Goal: Task Accomplishment & Management: Complete application form

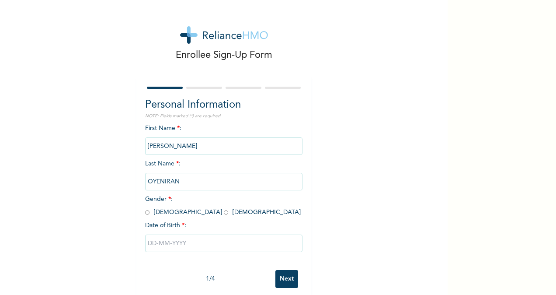
click at [145, 213] on input "radio" at bounding box center [147, 212] width 4 height 8
radio input "true"
click at [172, 242] on input "text" at bounding box center [223, 242] width 157 height 17
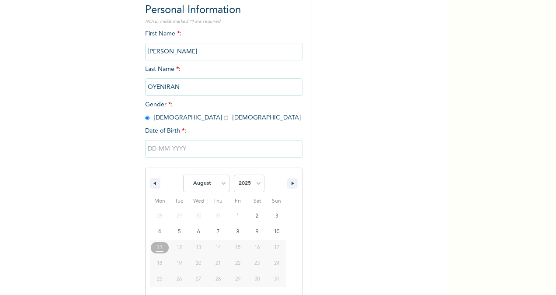
scroll to position [103, 0]
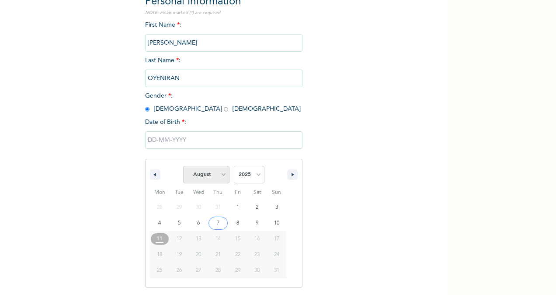
click at [221, 182] on select "January February March April May June July August September October November De…" at bounding box center [206, 174] width 46 height 17
select select "1"
click at [183, 167] on select "January February March April May June July August September October November De…" at bounding box center [206, 174] width 46 height 17
click at [256, 176] on select "2025 2024 2023 2022 2021 2020 2019 2018 2017 2016 2015 2014 2013 2012 2011 2010…" at bounding box center [249, 174] width 31 height 17
select select "1981"
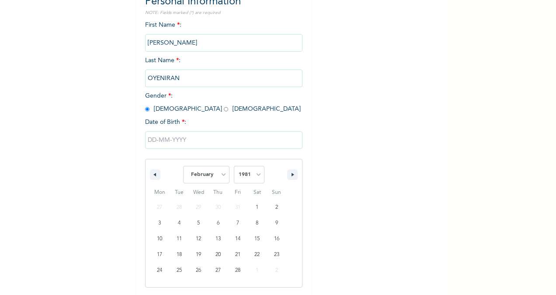
click at [234, 167] on select "2025 2024 2023 2022 2021 2020 2019 2018 2017 2016 2015 2014 2013 2012 2011 2010…" at bounding box center [249, 174] width 31 height 17
click at [244, 151] on div "January February March April May June July August September October November [D…" at bounding box center [223, 207] width 157 height 161
type input "[DATE]"
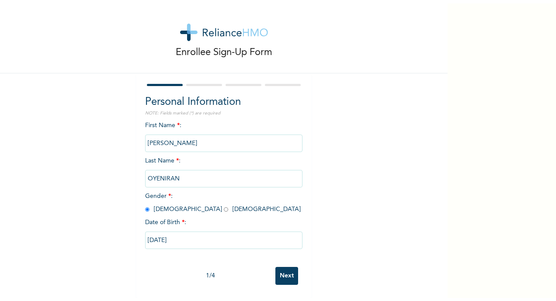
scroll to position [14, 0]
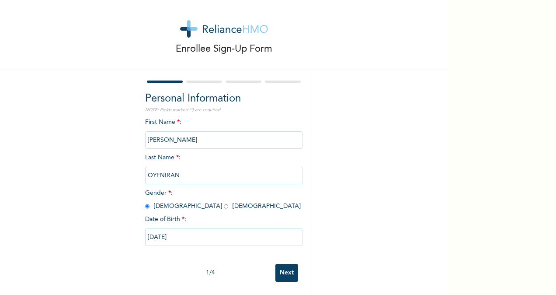
click at [283, 266] on input "Next" at bounding box center [287, 273] width 23 height 18
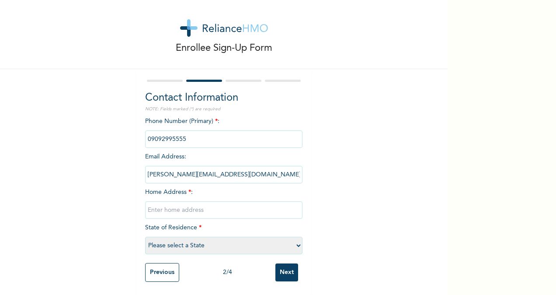
click at [292, 242] on select "Please select a State [PERSON_NAME] (FCT) [PERSON_NAME] Ibom [GEOGRAPHIC_DATA] …" at bounding box center [223, 245] width 157 height 17
select select "31"
click at [145, 237] on select "Please select a State [PERSON_NAME] (FCT) [PERSON_NAME] Ibom [GEOGRAPHIC_DATA] …" at bounding box center [223, 245] width 157 height 17
click at [195, 205] on input "text" at bounding box center [223, 209] width 157 height 17
click at [342, 237] on div "Enrollee Sign-Up Form Contact Information NOTE: Fields marked (*) are required …" at bounding box center [224, 144] width 448 height 302
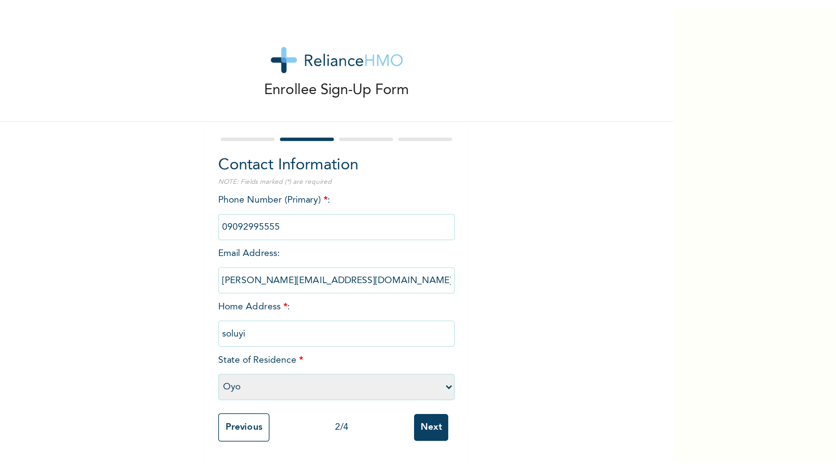
scroll to position [0, 0]
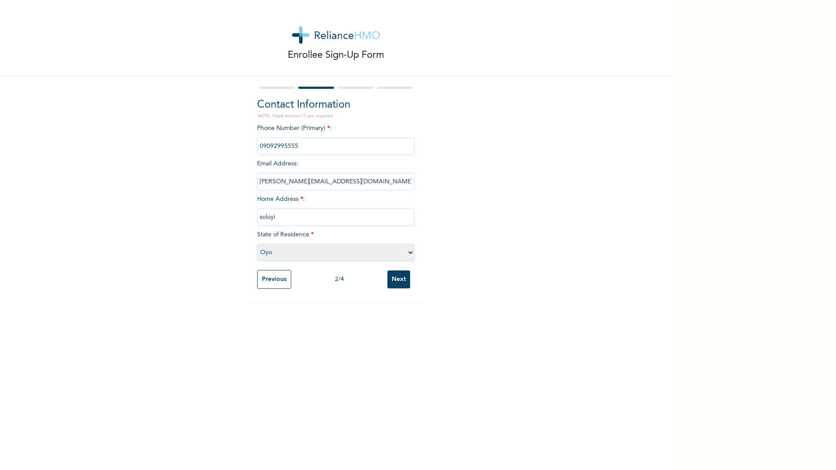
drag, startPoint x: 279, startPoint y: 216, endPoint x: 235, endPoint y: 216, distance: 44.2
click at [235, 216] on div "Enrollee Sign-Up Form Contact Information NOTE: Fields marked (*) are required …" at bounding box center [336, 151] width 672 height 302
type input "[STREET_ADDRESS][PERSON_NAME] gbagada"
click at [388, 279] on input "Next" at bounding box center [398, 279] width 23 height 18
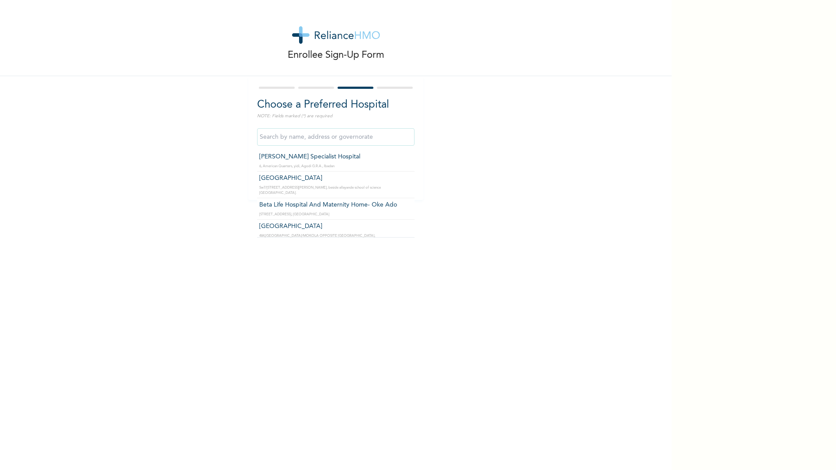
click at [317, 132] on input "text" at bounding box center [335, 136] width 157 height 17
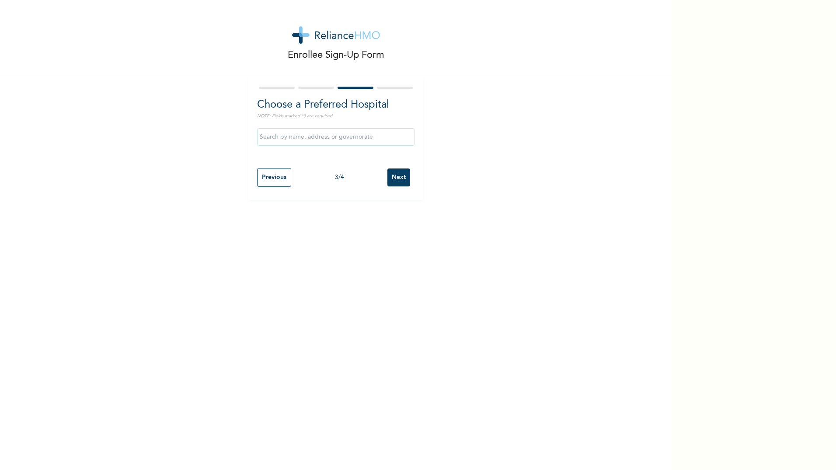
click at [474, 129] on div "Enrollee Sign-Up Form Choose a Preferred Hospital NOTE: Fields marked (*) are r…" at bounding box center [336, 100] width 672 height 200
click at [273, 175] on input "Previous" at bounding box center [274, 177] width 34 height 19
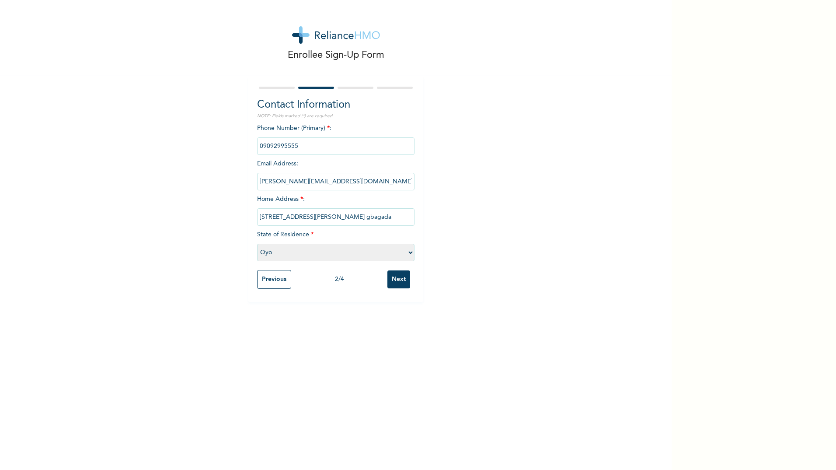
click at [310, 252] on select "Please select a State [PERSON_NAME] (FCT) [PERSON_NAME] Ibom [GEOGRAPHIC_DATA] …" at bounding box center [335, 252] width 157 height 17
select select "25"
click at [257, 244] on select "Please select a State [PERSON_NAME] (FCT) [PERSON_NAME] Ibom [GEOGRAPHIC_DATA] …" at bounding box center [335, 252] width 157 height 17
click at [393, 276] on input "Next" at bounding box center [398, 279] width 23 height 18
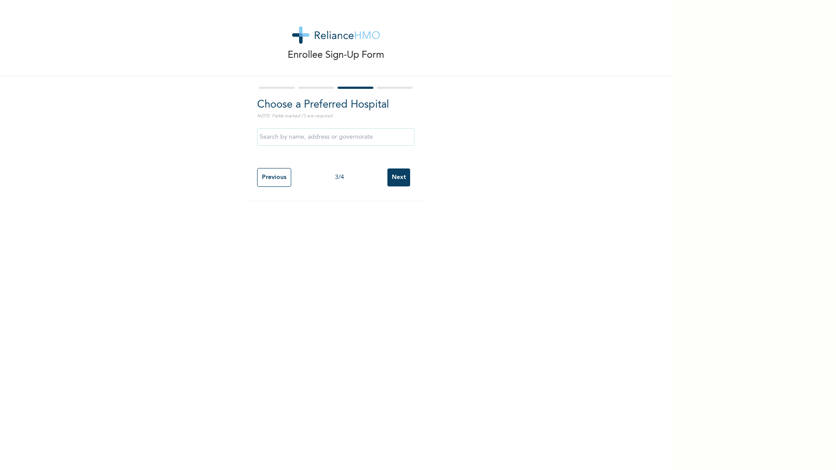
click at [336, 138] on input "text" at bounding box center [335, 136] width 157 height 17
drag, startPoint x: 387, startPoint y: 186, endPoint x: 378, endPoint y: 178, distance: 12.2
click at [356, 139] on input "Afrimed Specialist Hospital" at bounding box center [335, 136] width 157 height 17
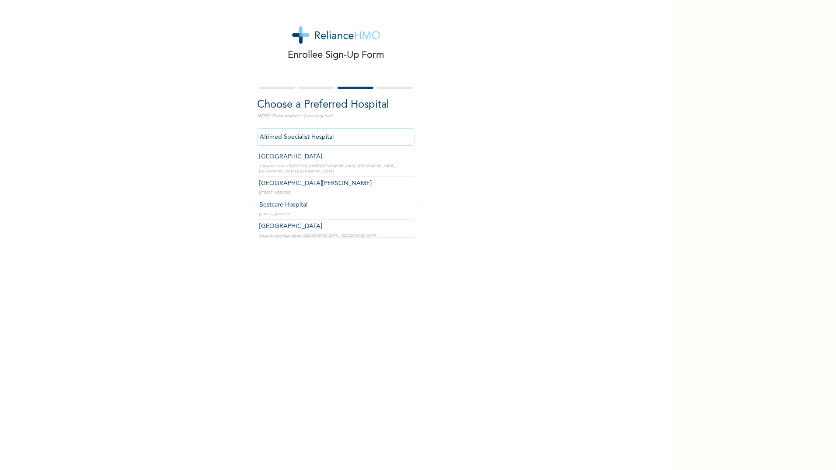
scroll to position [1295, 0]
click at [485, 208] on div "Enrollee Sign-Up Form Choose a Preferred Hospital NOTE: Fields marked (*) are r…" at bounding box center [336, 235] width 672 height 470
click at [363, 133] on input "Afrimed Specialist Hospital" at bounding box center [335, 136] width 157 height 17
type input "A"
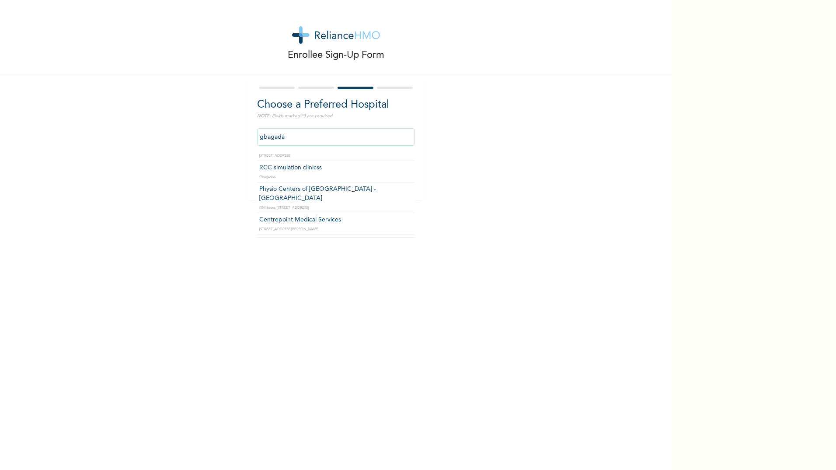
type input "gbagada"
click at [466, 123] on div "Enrollee Sign-Up Form Choose a Preferred Hospital NOTE: Fields marked (*) are r…" at bounding box center [336, 100] width 672 height 200
click at [270, 177] on input "Previous" at bounding box center [274, 177] width 34 height 19
select select "25"
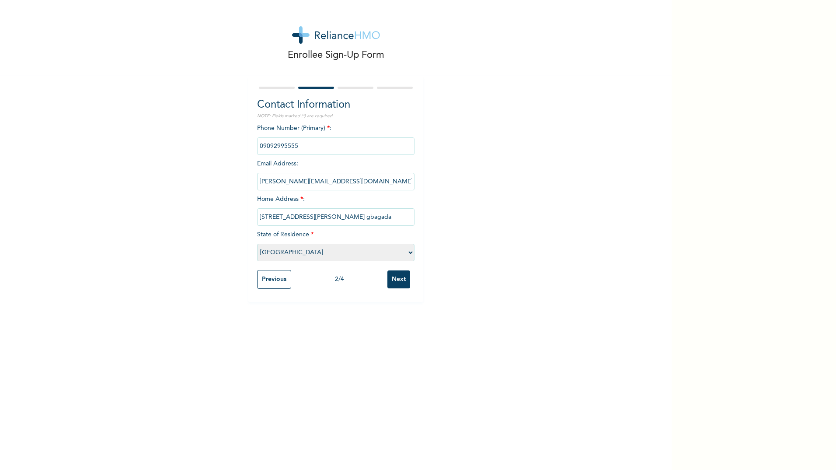
click at [270, 177] on input "[PERSON_NAME][EMAIL_ADDRESS][DOMAIN_NAME]" at bounding box center [335, 181] width 157 height 17
click at [541, 166] on div "Enrollee Sign-Up Form Contact Information NOTE: Fields marked (*) are required …" at bounding box center [336, 151] width 672 height 302
